Goal: Task Accomplishment & Management: Complete application form

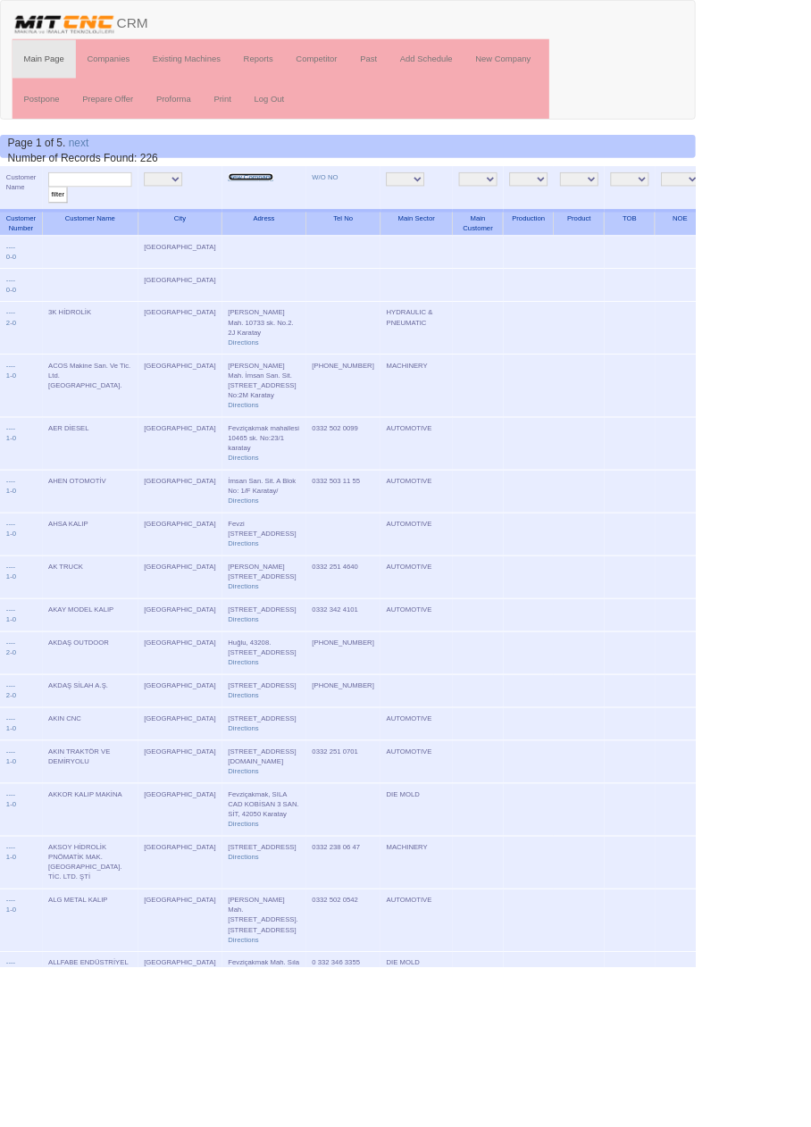
click at [269, 209] on link "New Company" at bounding box center [292, 206] width 53 height 9
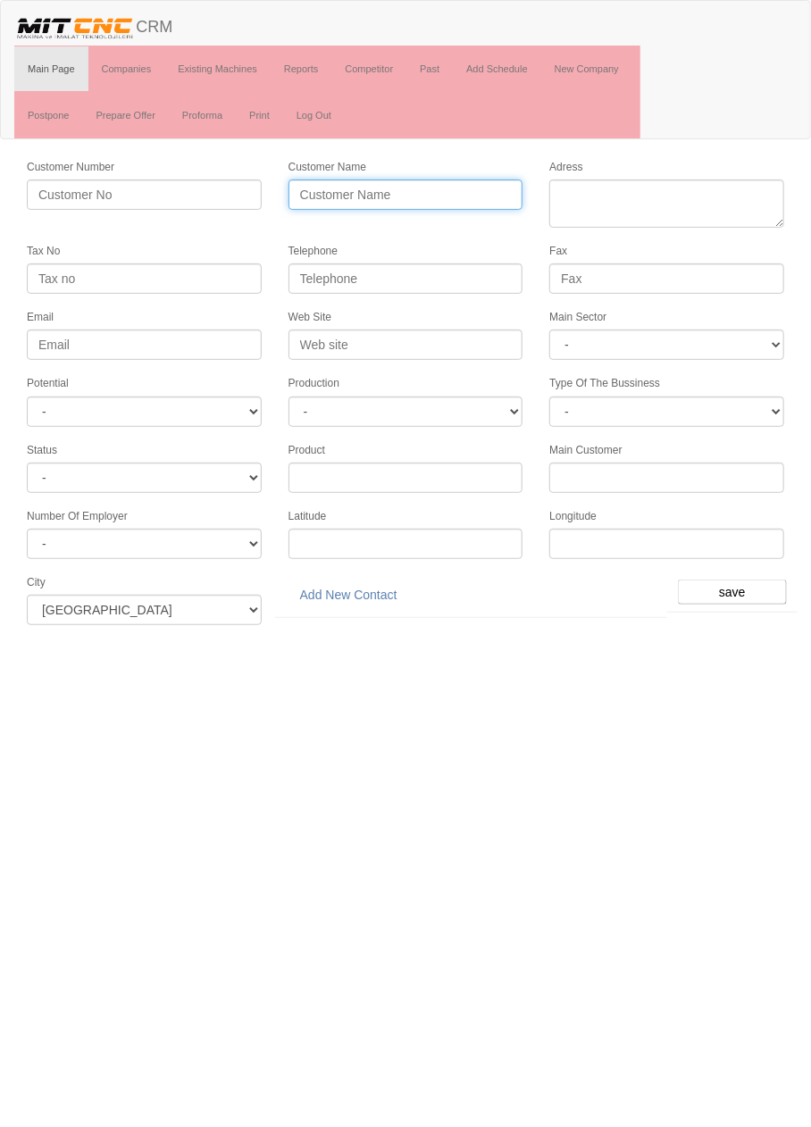
click at [393, 189] on input "Customer Name" at bounding box center [405, 194] width 235 height 30
type input "OTOMATEC OTOMOTİV"
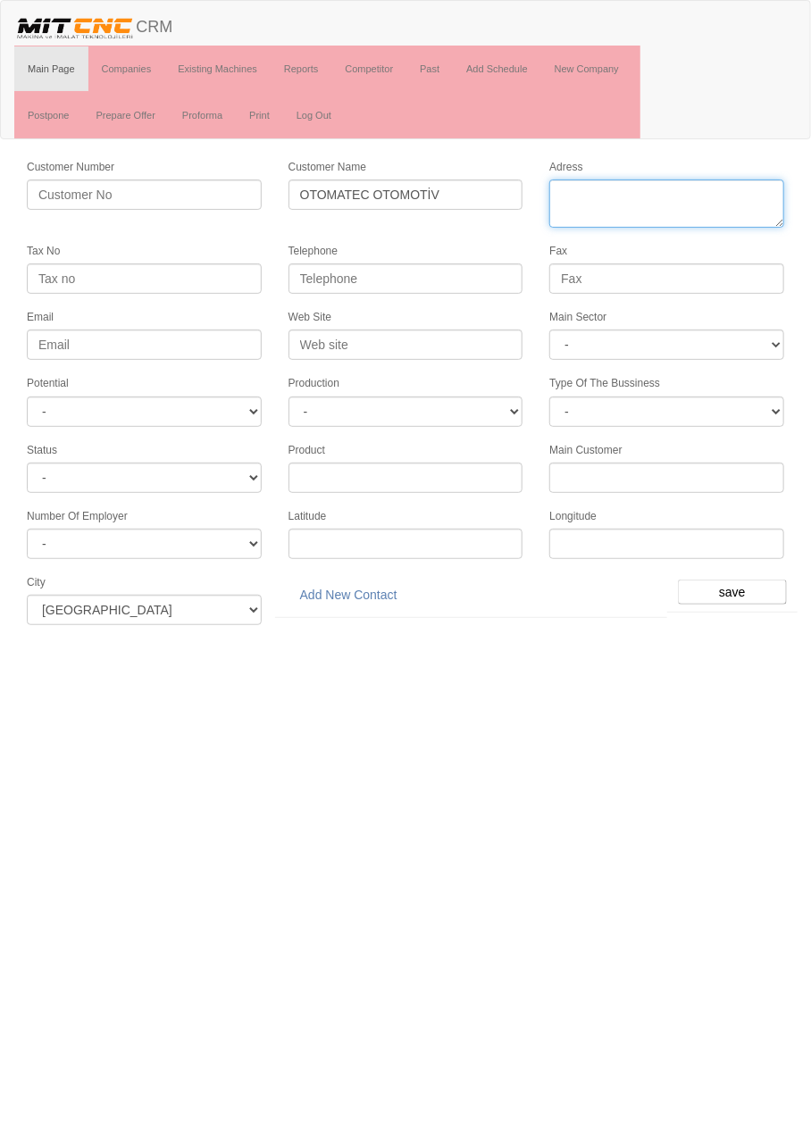
click at [689, 191] on textarea "Adress" at bounding box center [666, 203] width 235 height 48
paste textarea "Fevziçakmak Mah. Ahmet Petekçi Cad. No: 4/Y, 42050 Karatay"
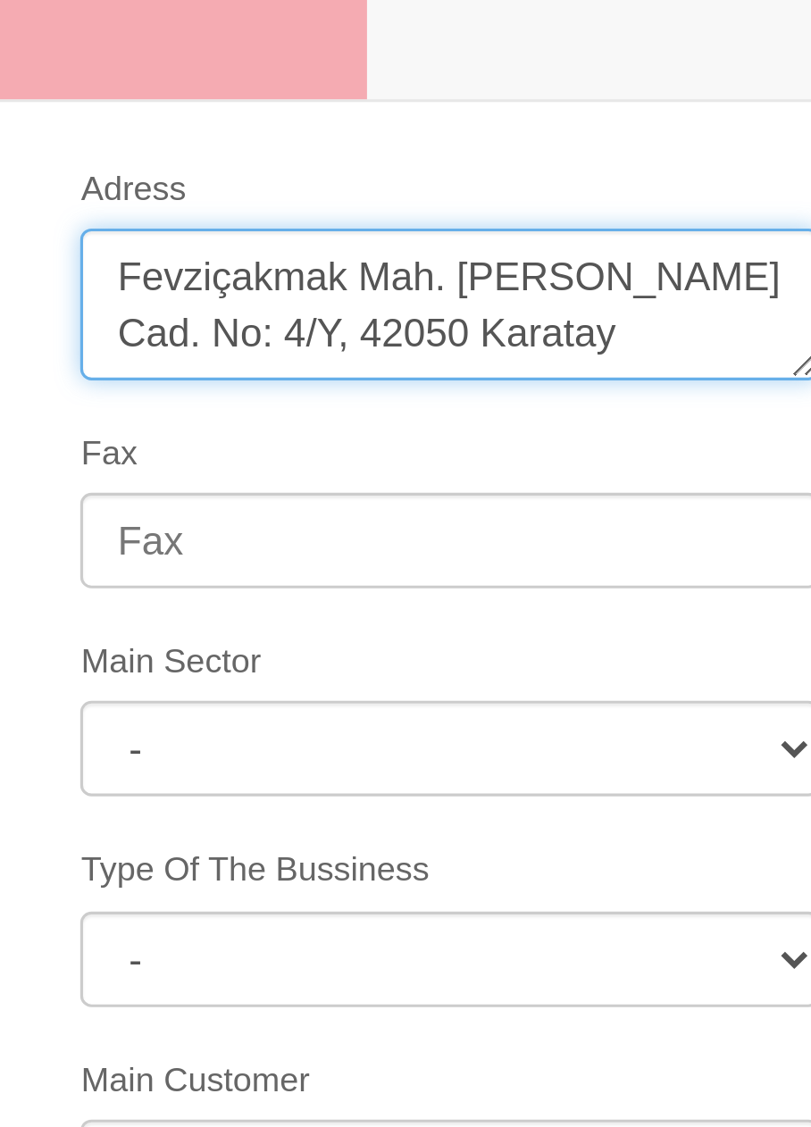
click at [718, 191] on textarea "Adress" at bounding box center [666, 203] width 235 height 48
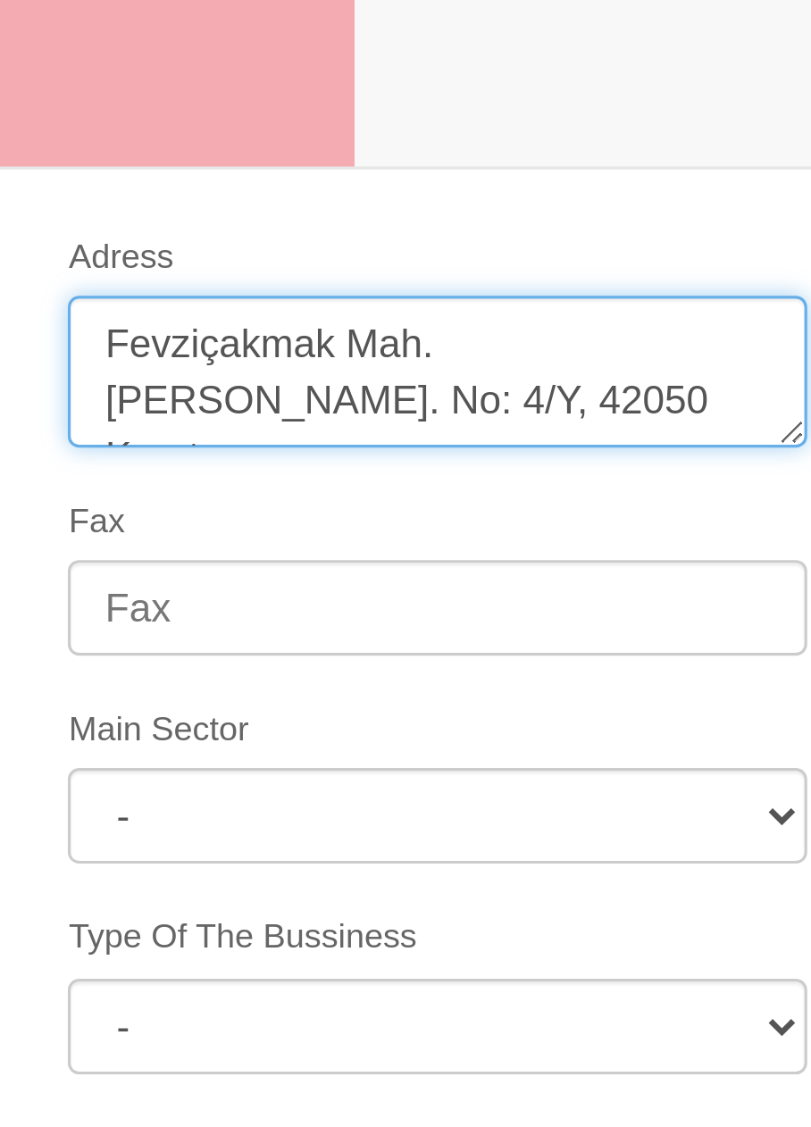
click at [675, 191] on textarea "Adress" at bounding box center [666, 203] width 235 height 48
click at [670, 187] on textarea "Adress" at bounding box center [666, 203] width 235 height 48
click at [631, 209] on textarea "Adress" at bounding box center [666, 203] width 235 height 48
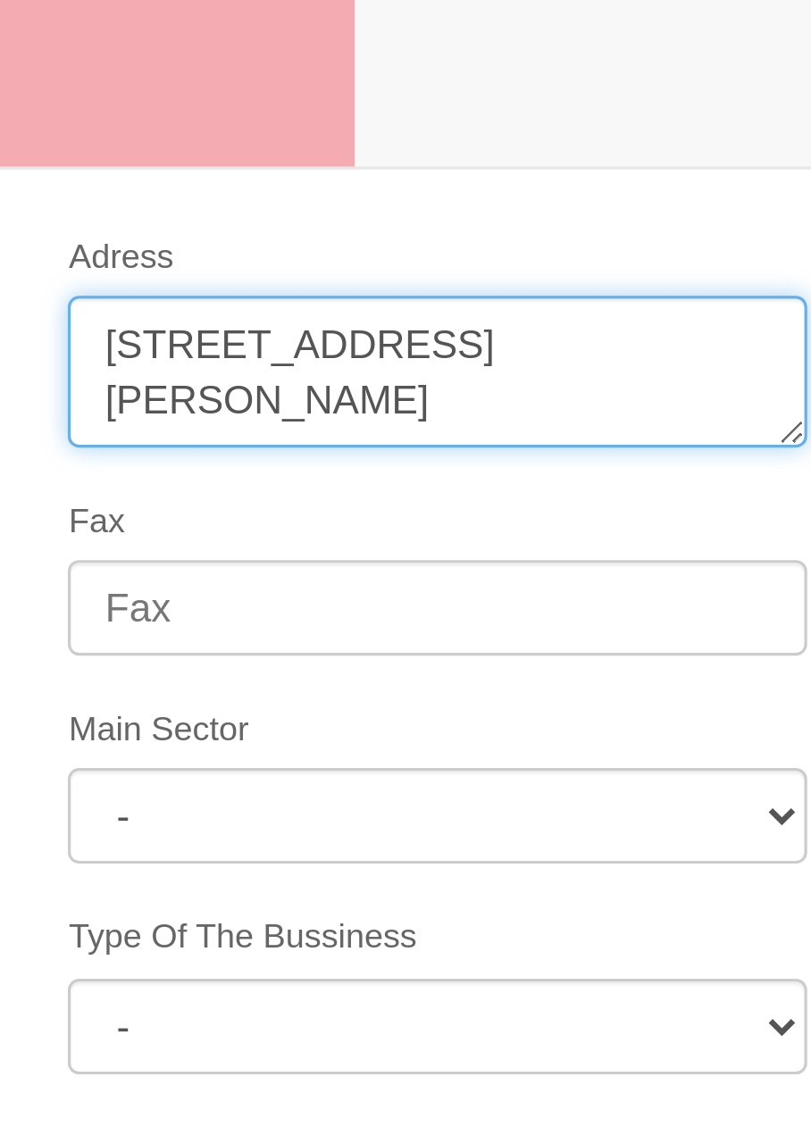
click at [697, 208] on textarea "Adress" at bounding box center [666, 203] width 235 height 48
click at [722, 210] on textarea "Adress" at bounding box center [666, 203] width 235 height 48
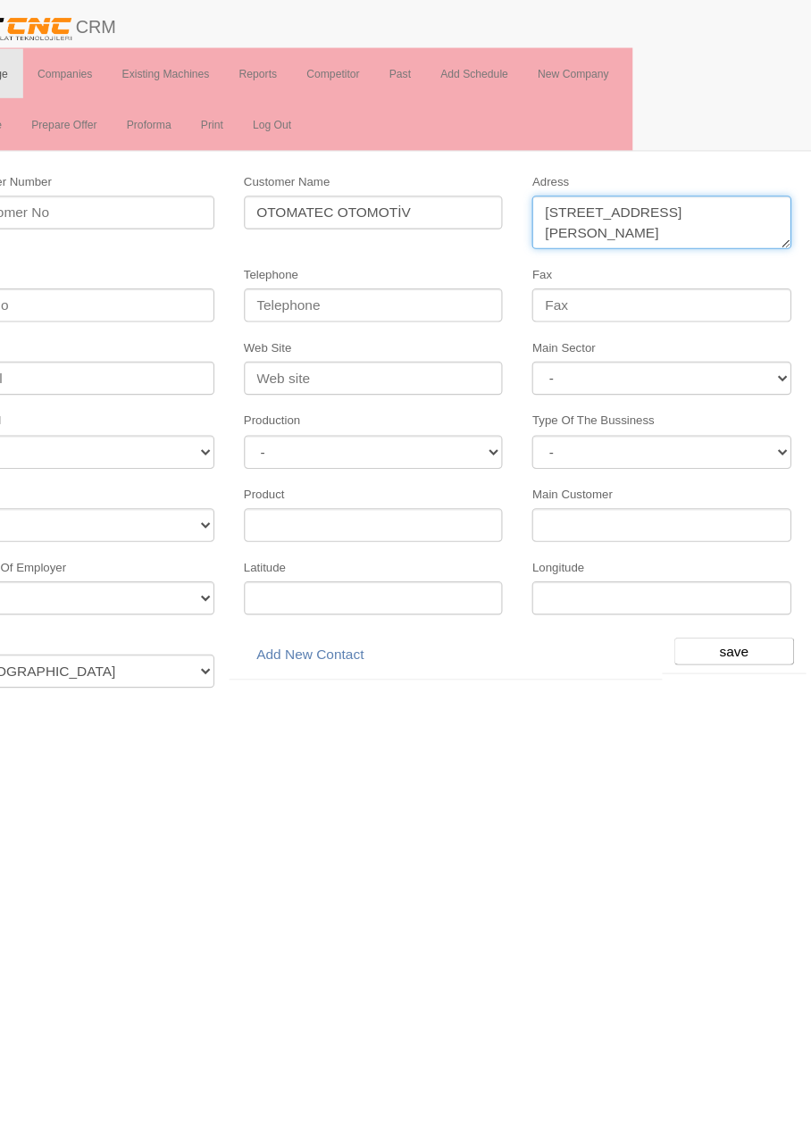
type textarea "[STREET_ADDRESS][PERSON_NAME]"
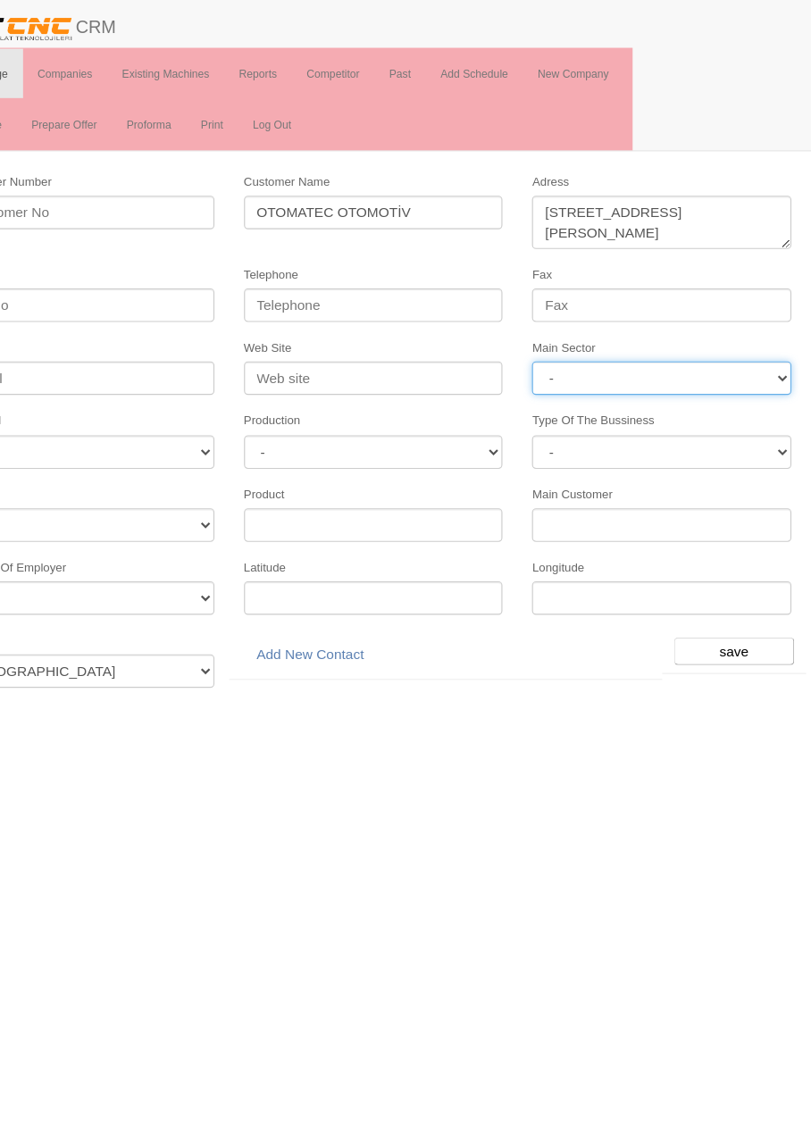
click at [695, 332] on select "- DIE MOLD MACHINERY DEFENCE ELECTRICAL COMPONENTS MEDICAL TOOL MANUFACTURING J…" at bounding box center [666, 344] width 235 height 30
select select "370"
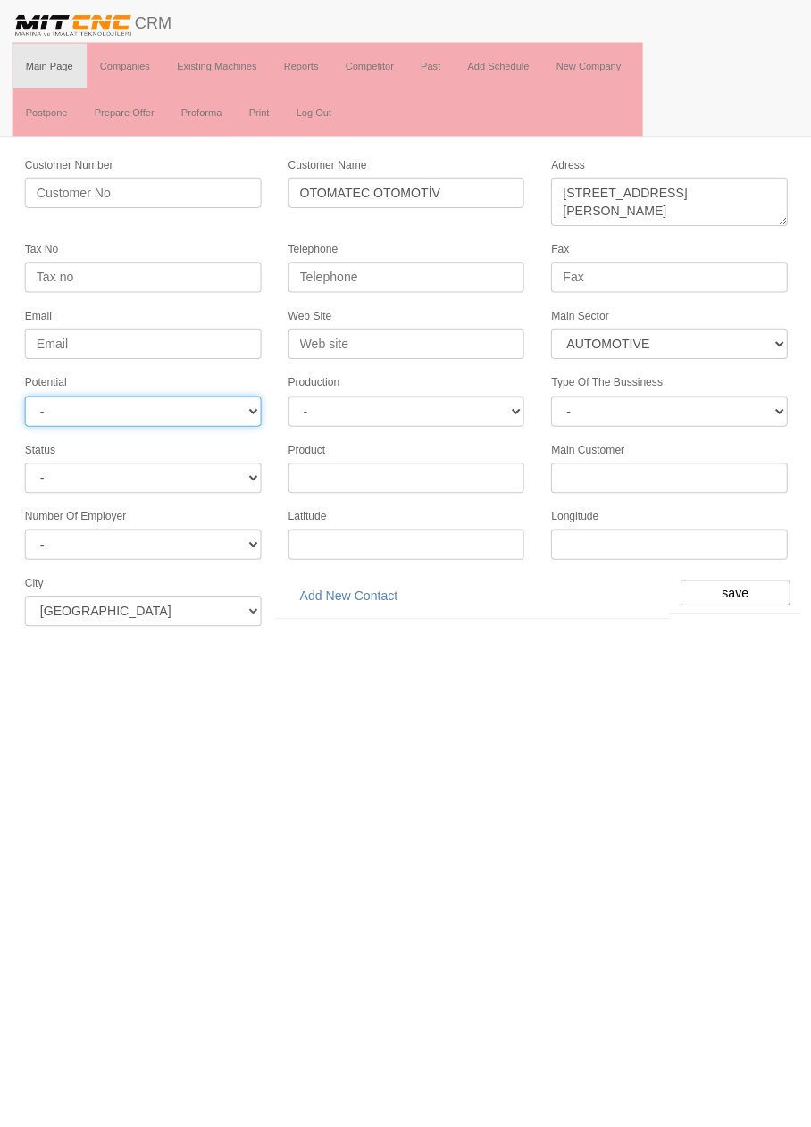
click at [237, 401] on select "- A1 A2 A3 B1 B2 B3 C1 C2 C3" at bounding box center [144, 411] width 235 height 30
select select "6"
click at [420, 342] on input "Web Site" at bounding box center [405, 344] width 235 height 30
click at [446, 337] on input "Web Site" at bounding box center [405, 344] width 235 height 30
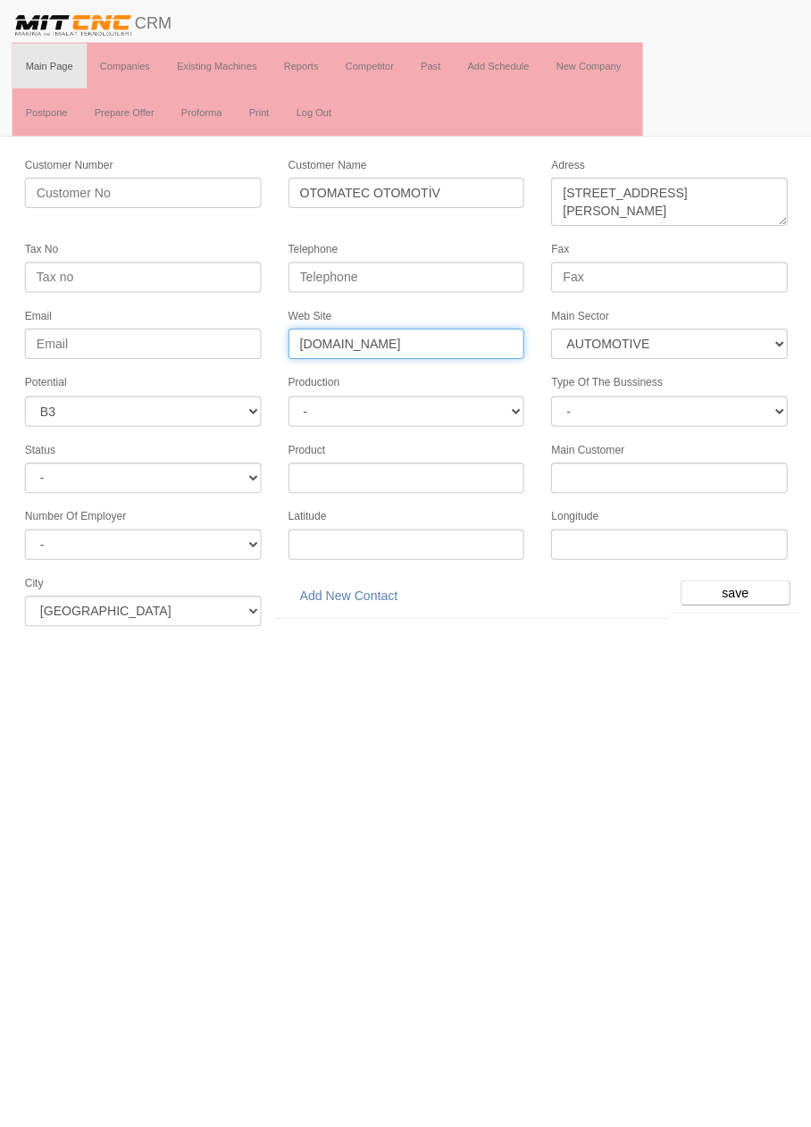
type input "www.otomatec.com"
click at [727, 581] on input "save" at bounding box center [732, 591] width 109 height 25
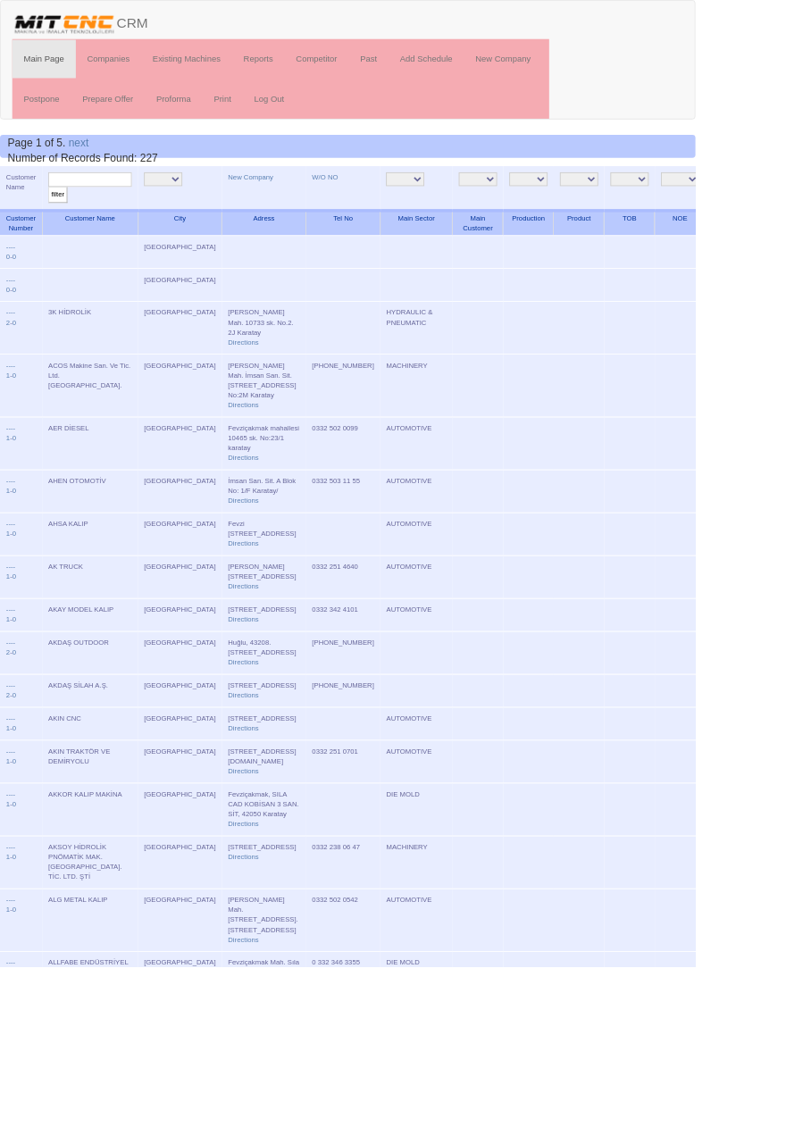
click at [130, 209] on input "text" at bounding box center [104, 209] width 97 height 17
type input "otomate"
click at [56, 218] on input "filter" at bounding box center [67, 227] width 22 height 19
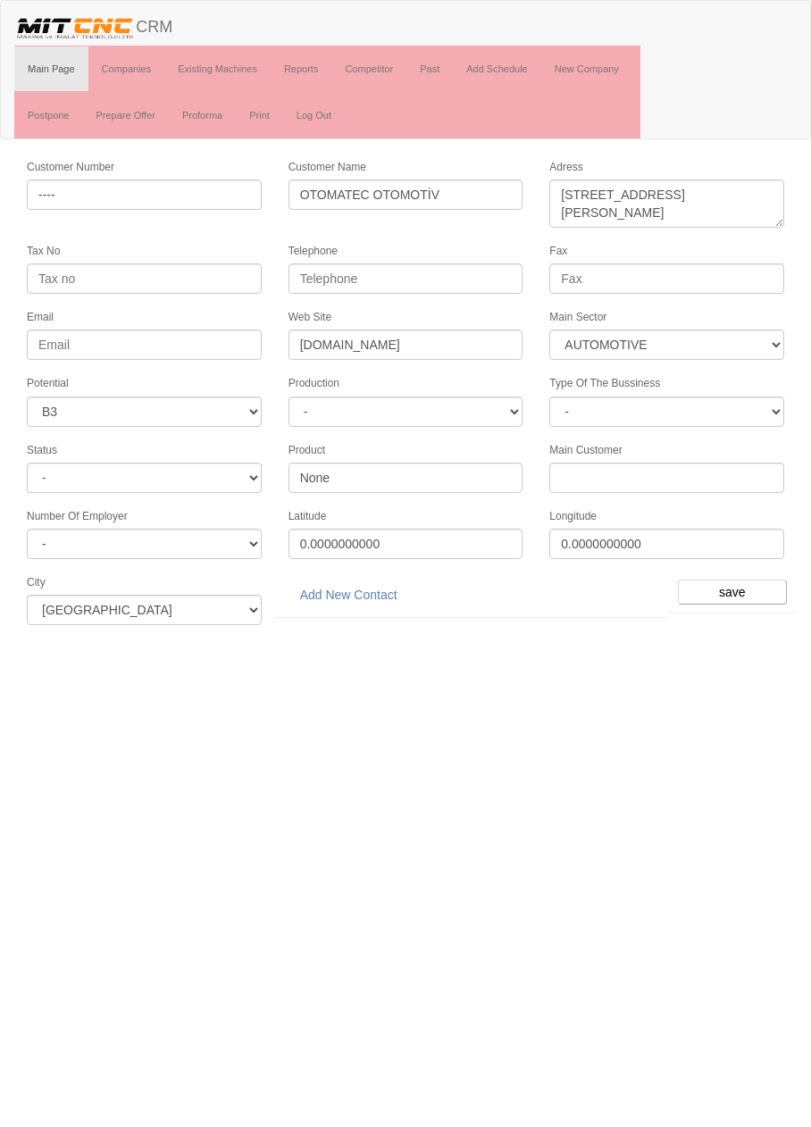
select select "370"
select select "6"
click at [375, 583] on link "Add New Contact" at bounding box center [348, 594] width 121 height 30
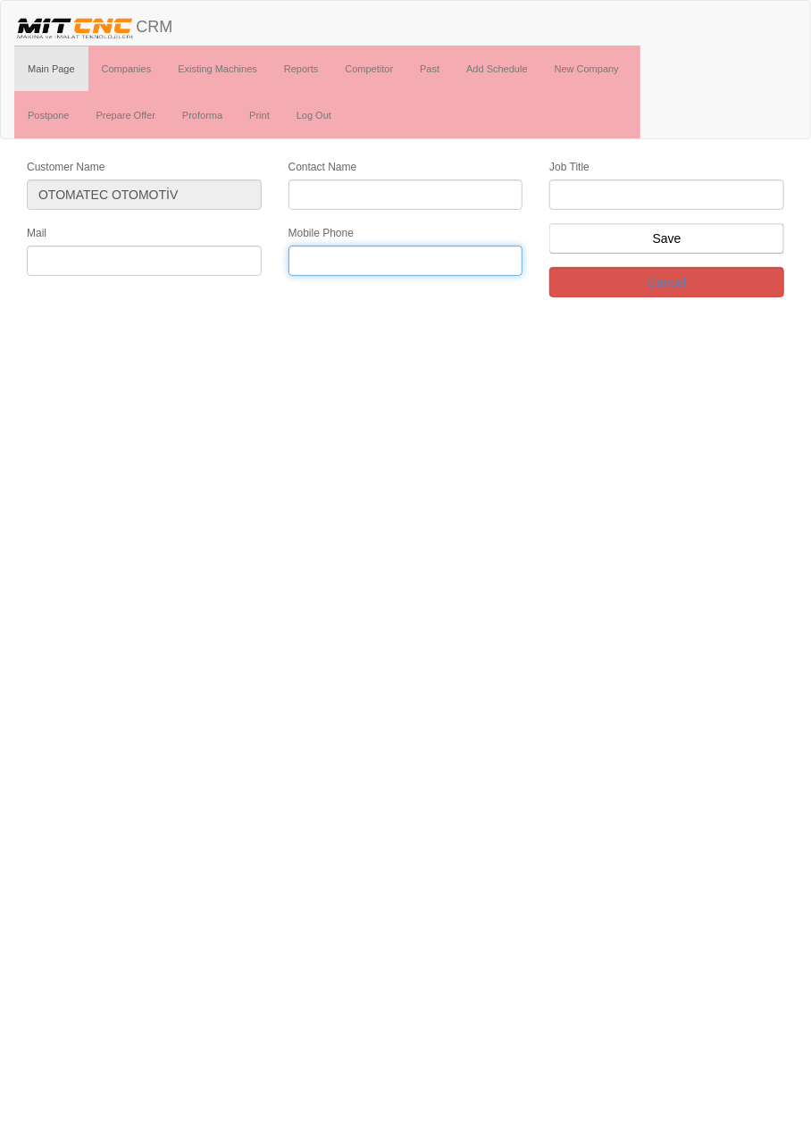
click at [426, 259] on input "text" at bounding box center [405, 261] width 235 height 30
paste input "[PHONE_NUMBER]"
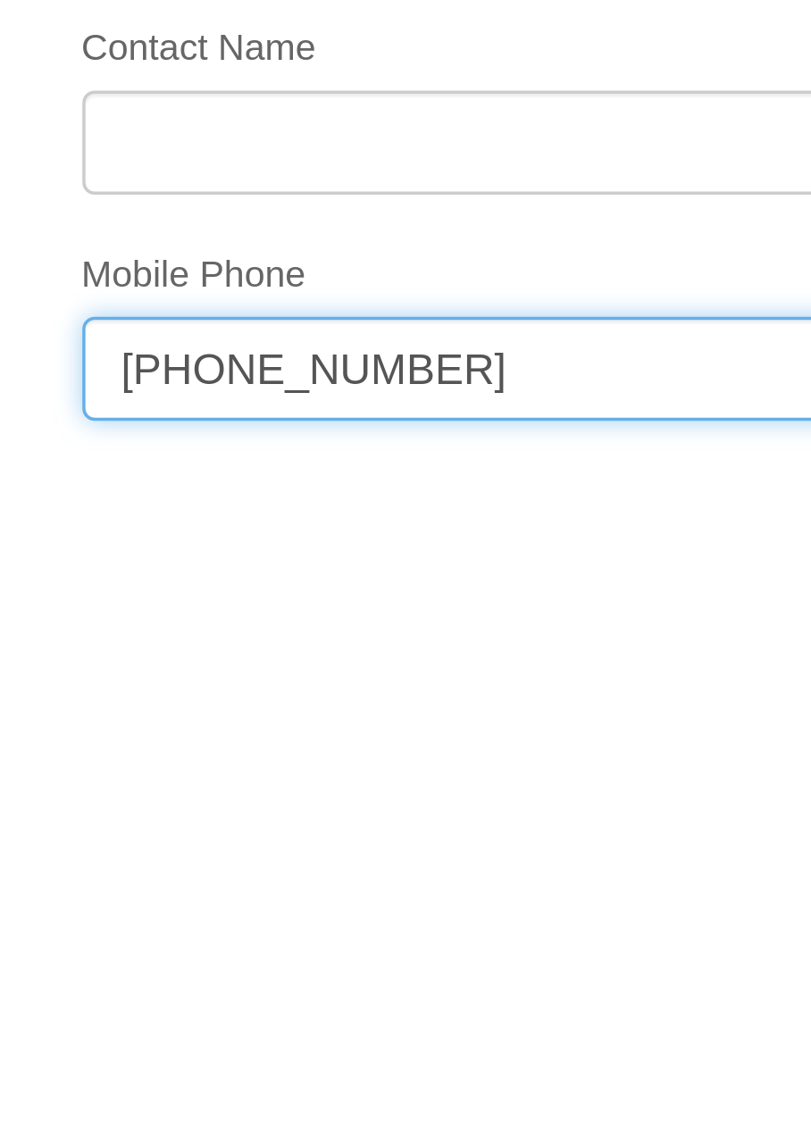
click at [373, 254] on input "[PHONE_NUMBER]" at bounding box center [405, 261] width 235 height 30
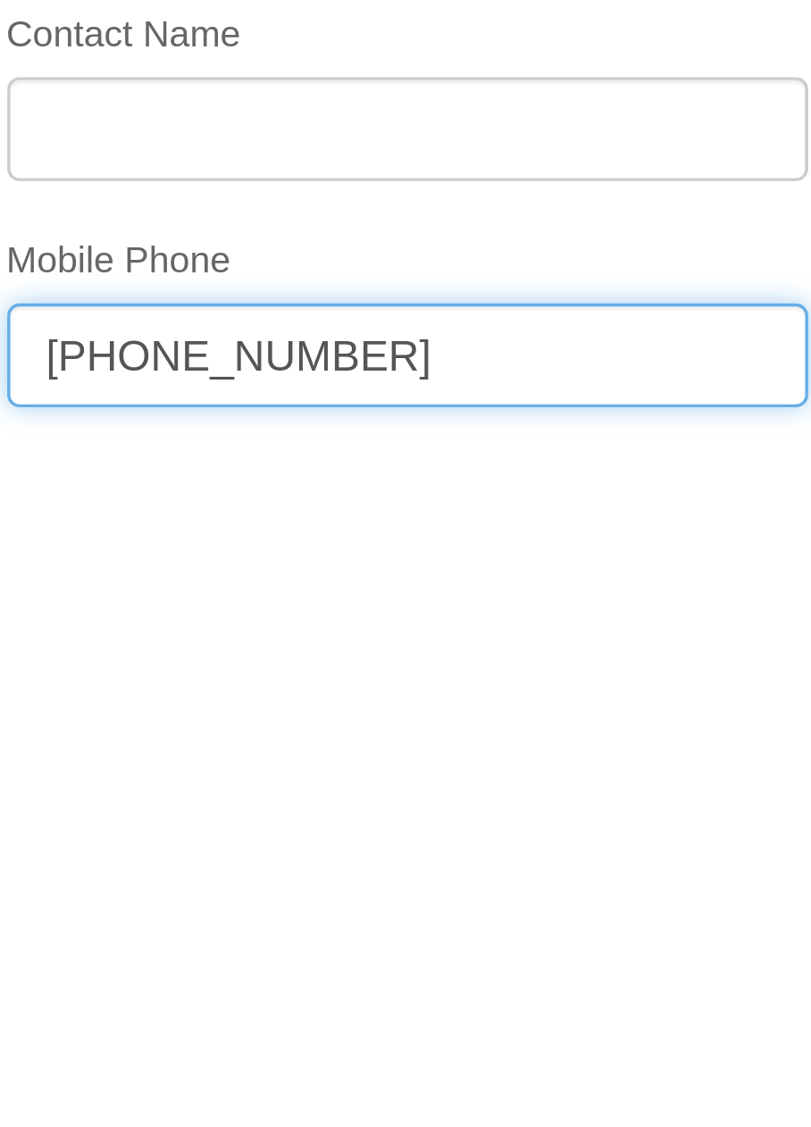
click at [366, 258] on input "[PHONE_NUMBER]" at bounding box center [405, 261] width 235 height 30
click at [345, 254] on input "[PHONE_NUMBER]" at bounding box center [405, 261] width 235 height 30
click at [312, 254] on input "[PHONE_NUMBER]" at bounding box center [405, 261] width 235 height 30
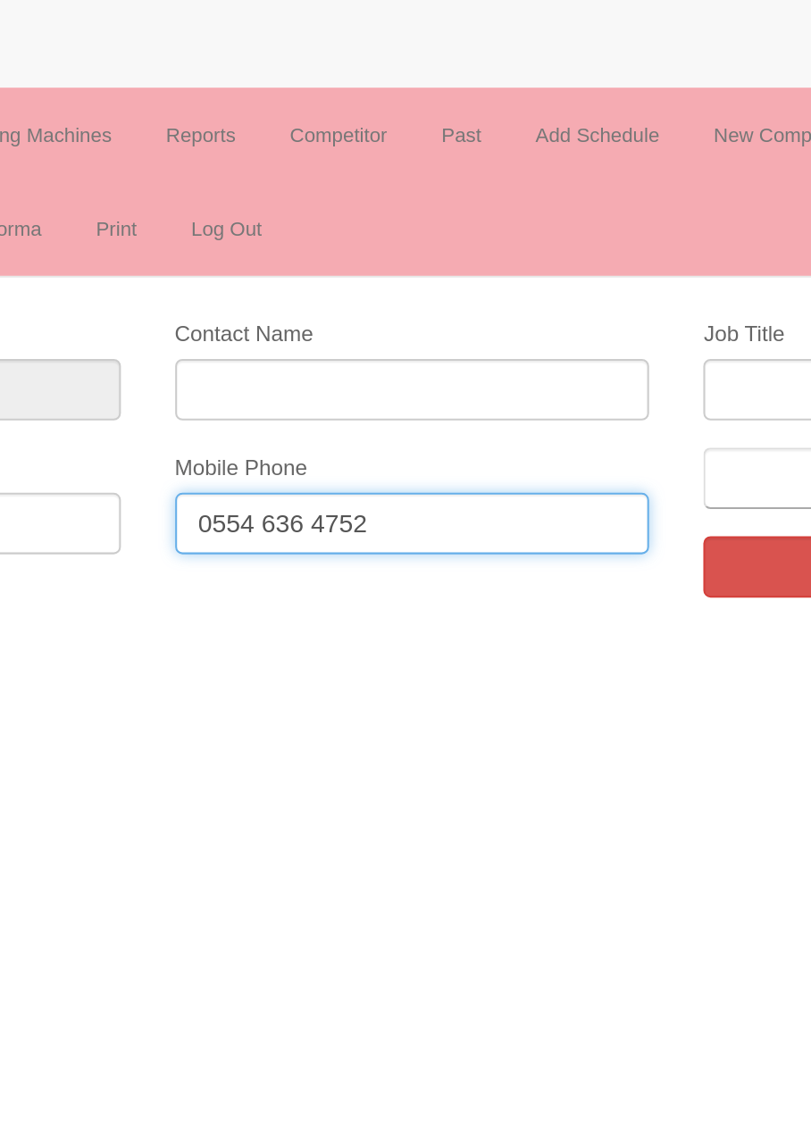
type input "0554 636 4752"
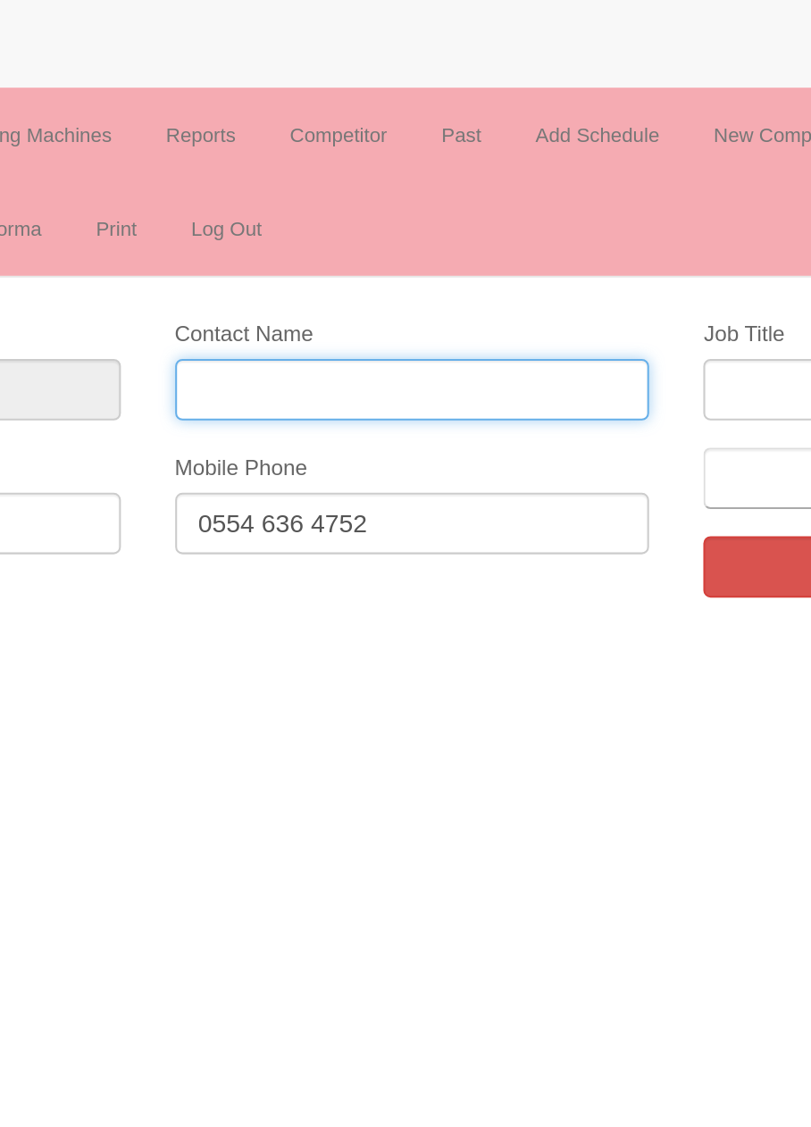
click at [448, 185] on input "Contact Name" at bounding box center [405, 194] width 235 height 30
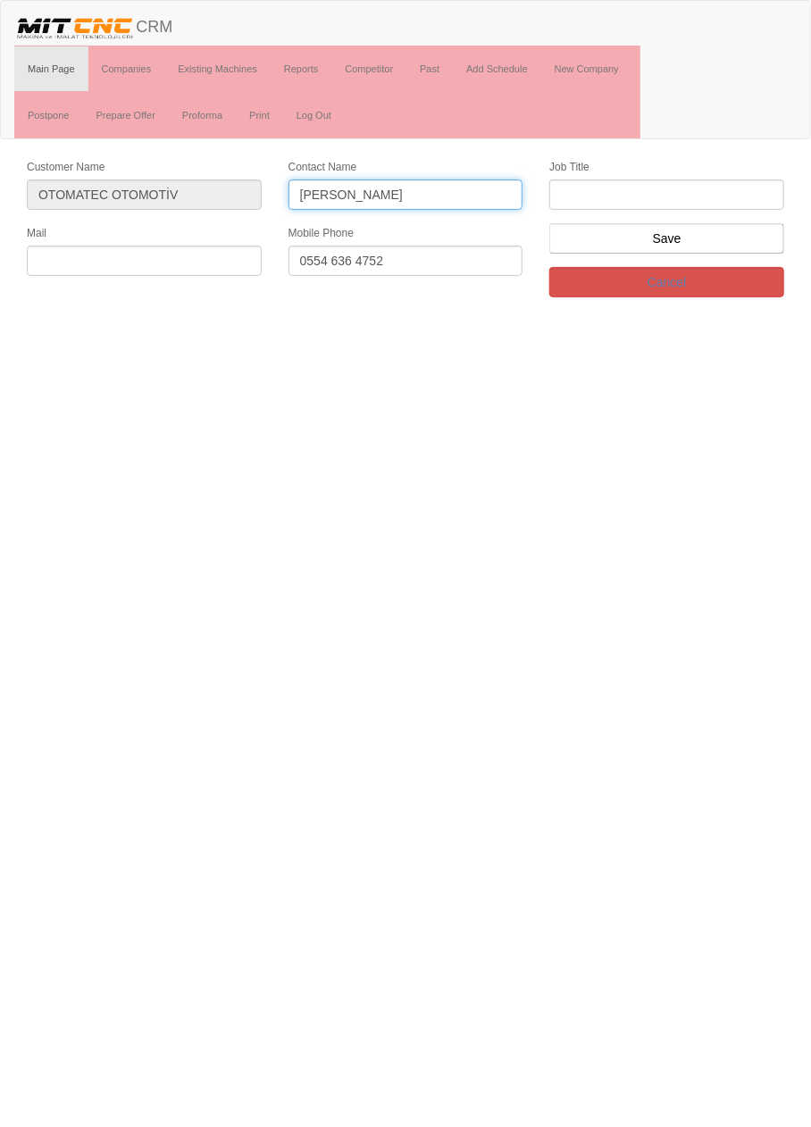
type input "[PERSON_NAME]"
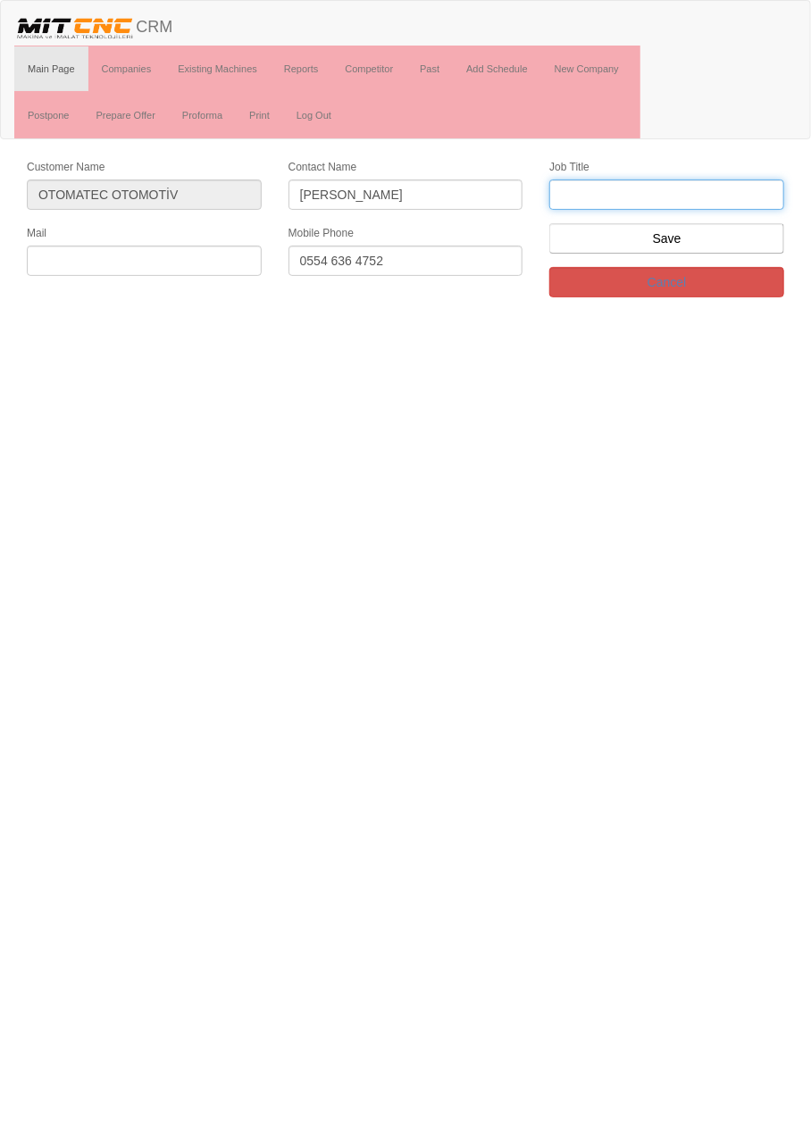
click at [707, 187] on input "text" at bounding box center [666, 194] width 235 height 30
type input "Genel Müdür"
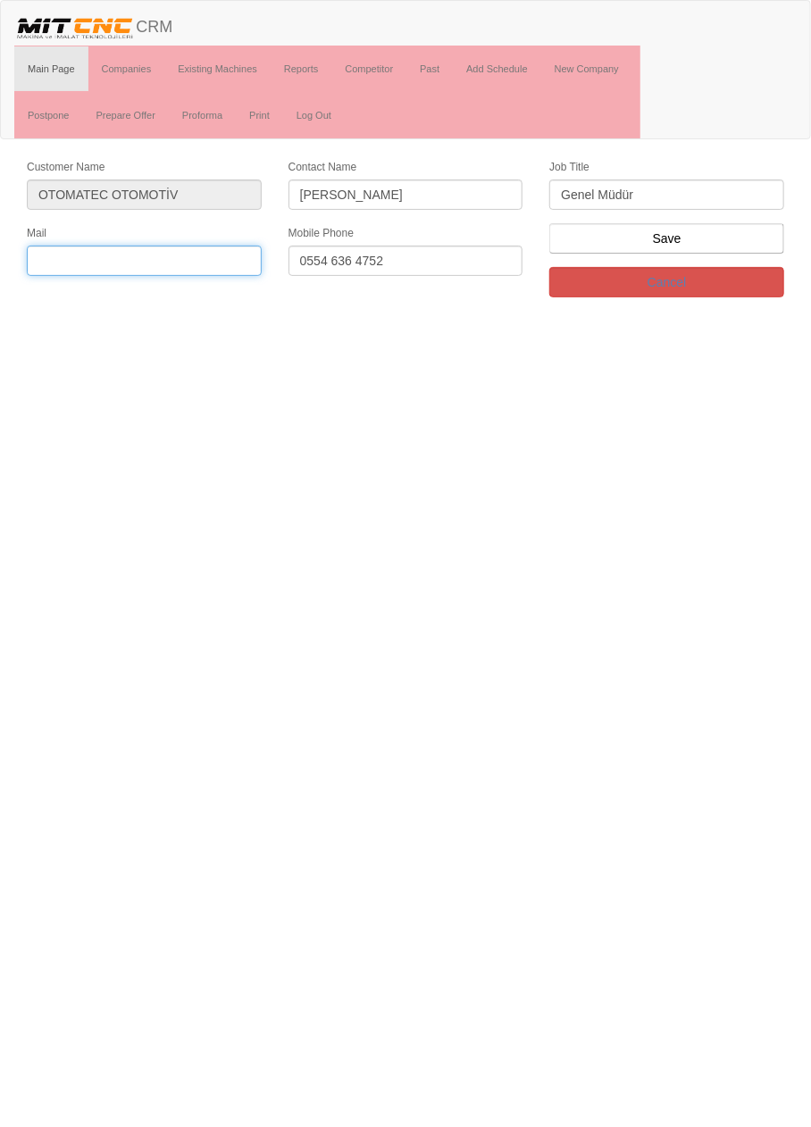
click at [204, 260] on input "text" at bounding box center [144, 261] width 235 height 30
click at [198, 251] on input "text" at bounding box center [144, 261] width 235 height 30
click at [48, 254] on input "[EMAIL_ADDRESS][DOMAIN_NAME]" at bounding box center [144, 261] width 235 height 30
click at [249, 249] on input "[EMAIL_ADDRESS][DOMAIN_NAME]" at bounding box center [144, 261] width 235 height 30
type input "[EMAIL_ADDRESS][DOMAIN_NAME]"
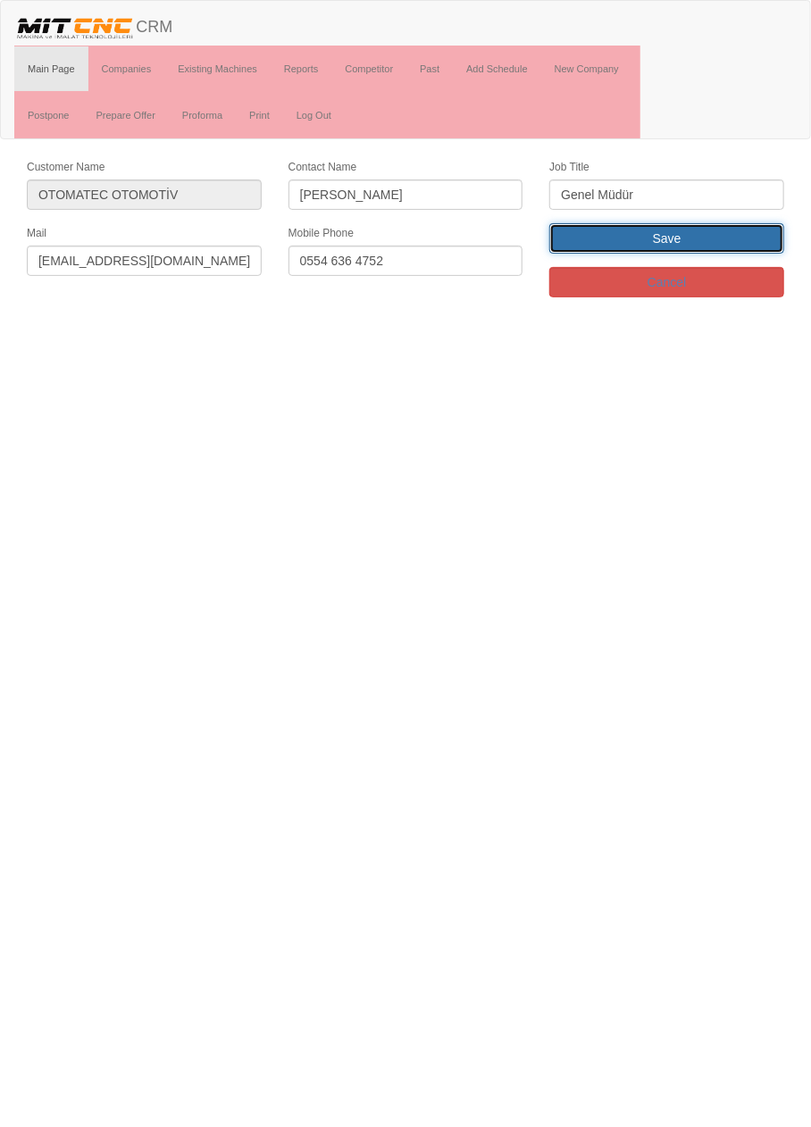
click at [702, 232] on input "Save" at bounding box center [666, 238] width 235 height 30
